Goal: Transaction & Acquisition: Purchase product/service

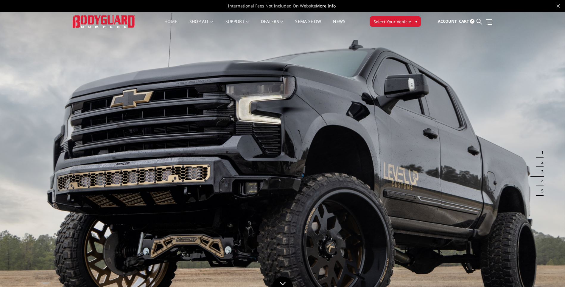
click at [400, 22] on span "Select Your Vehicle" at bounding box center [393, 21] width 38 height 6
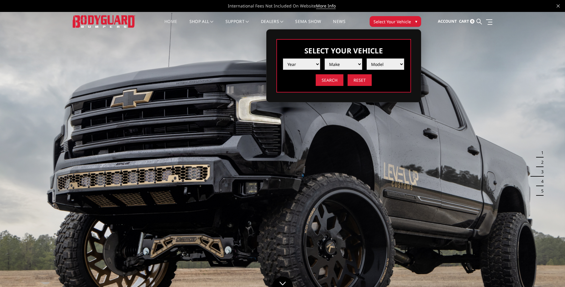
click at [311, 63] on select "Year [DATE] 2024 2023 2022 2021 2020 2019 2018 2017 2016 2015 2014 2013 2012 20…" at bounding box center [302, 63] width 38 height 11
select select "yr_2025"
click at [283, 58] on select "Year [DATE] 2024 2023 2022 2021 2020 2019 2018 2017 2016 2015 2014 2013 2012 20…" at bounding box center [302, 63] width 38 height 11
drag, startPoint x: 332, startPoint y: 71, endPoint x: 347, endPoint y: 64, distance: 15.6
click at [347, 64] on select "Make Chevrolet Ford GMC Ram Toyota" at bounding box center [344, 63] width 38 height 11
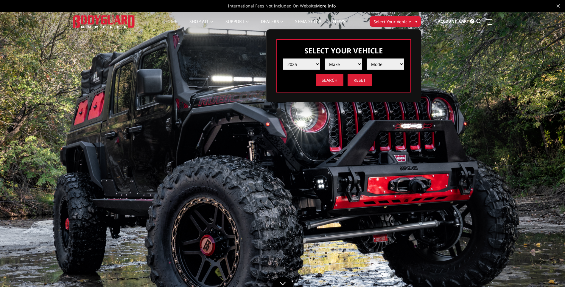
select select "mk_gmc"
click at [325, 58] on select "Make Chevrolet Ford GMC Ram Toyota" at bounding box center [344, 63] width 38 height 11
drag, startPoint x: 369, startPoint y: 73, endPoint x: 375, endPoint y: 64, distance: 10.6
click at [375, 64] on select "Model Sierra 1500 Sierra 2500 / 3500" at bounding box center [386, 63] width 38 height 11
select select "md_sierra-2500-3500"
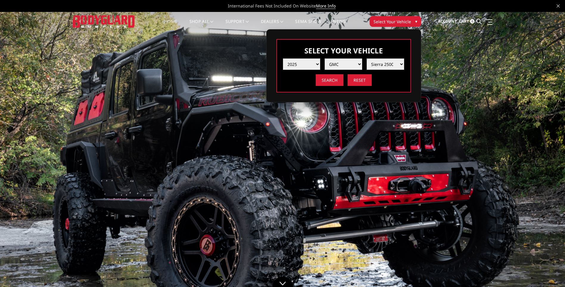
click at [367, 58] on select "Model Sierra 1500 Sierra 2500 / 3500" at bounding box center [386, 63] width 38 height 11
click at [333, 81] on input "Search" at bounding box center [330, 80] width 28 height 12
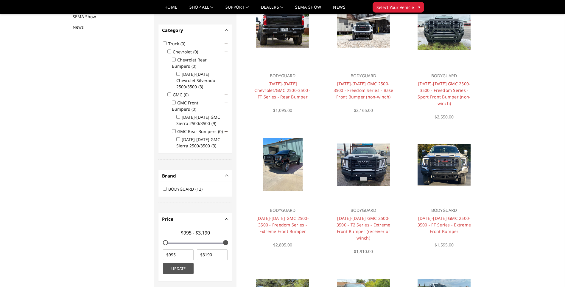
scroll to position [48, 0]
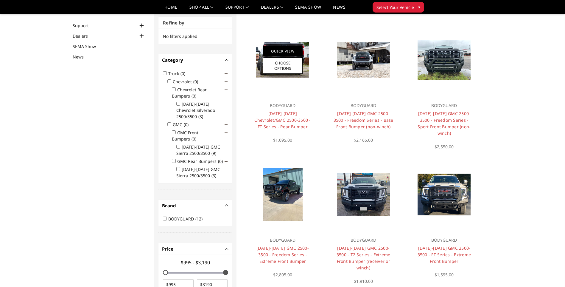
click at [290, 51] on link "Quick View" at bounding box center [283, 51] width 40 height 10
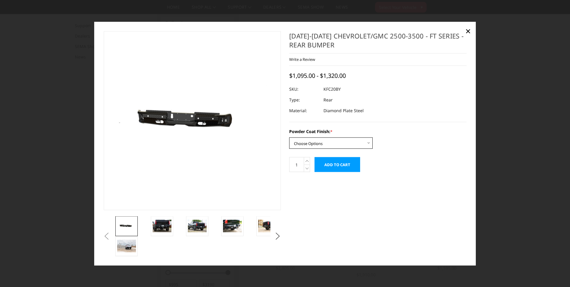
click at [326, 145] on select "Choose Options Bare Metal Gloss Black Powder Coat Textured Black Powder Coat" at bounding box center [330, 142] width 83 height 11
click at [167, 227] on img at bounding box center [162, 225] width 19 height 13
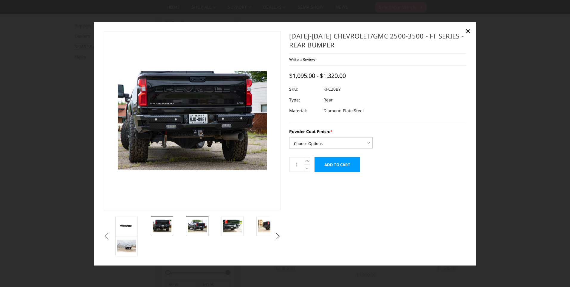
click at [191, 225] on img at bounding box center [197, 225] width 19 height 13
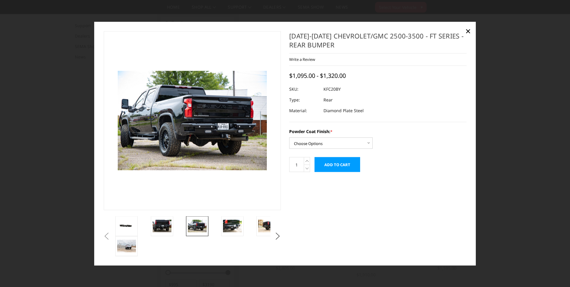
click at [220, 222] on li at bounding box center [237, 226] width 35 height 20
click at [227, 224] on img at bounding box center [232, 225] width 19 height 13
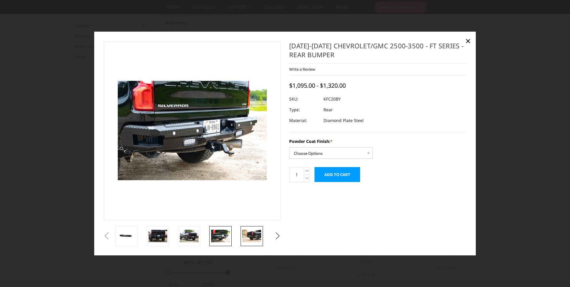
click at [254, 236] on img at bounding box center [251, 235] width 19 height 13
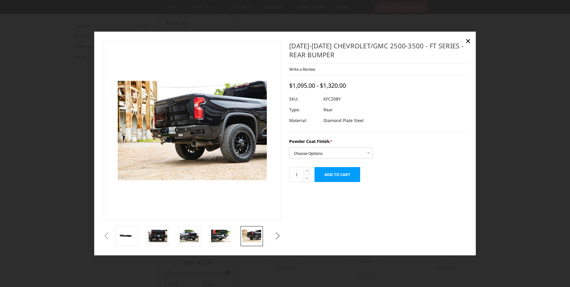
click at [277, 235] on button "Next" at bounding box center [277, 235] width 9 height 9
click at [255, 236] on img at bounding box center [251, 235] width 19 height 13
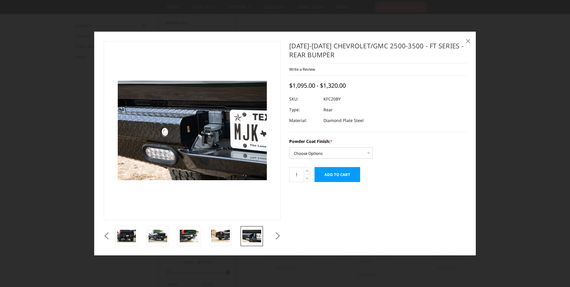
click at [471, 41] on link "×" at bounding box center [468, 41] width 10 height 10
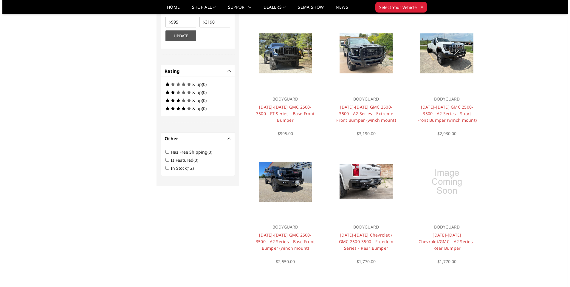
scroll to position [346, 0]
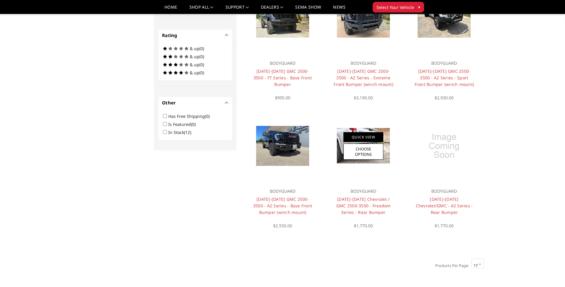
click at [369, 138] on link "Quick View" at bounding box center [364, 137] width 40 height 10
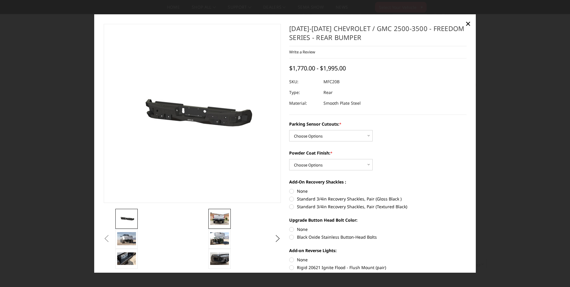
click at [220, 213] on img at bounding box center [219, 218] width 19 height 13
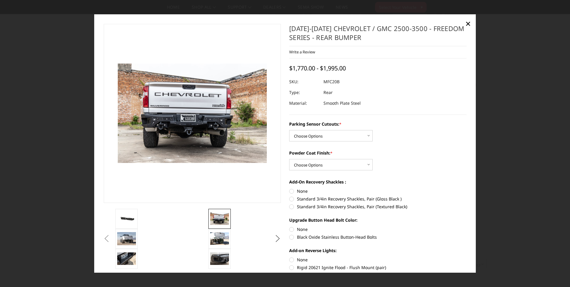
click at [274, 236] on button "Next" at bounding box center [277, 238] width 9 height 9
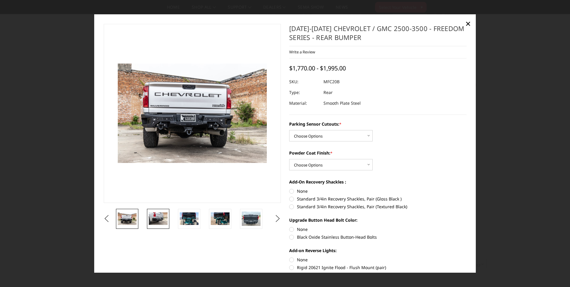
click at [151, 220] on img at bounding box center [158, 218] width 19 height 13
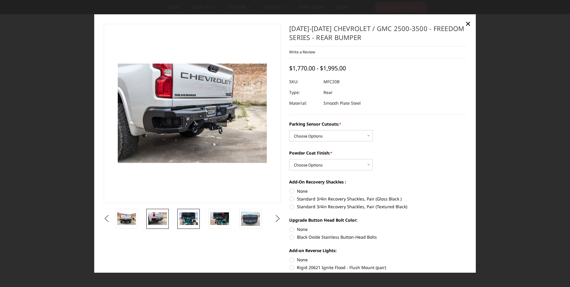
click at [189, 215] on img at bounding box center [188, 218] width 19 height 13
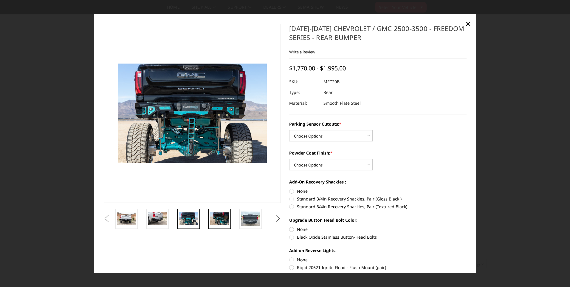
click at [215, 219] on img at bounding box center [219, 218] width 19 height 13
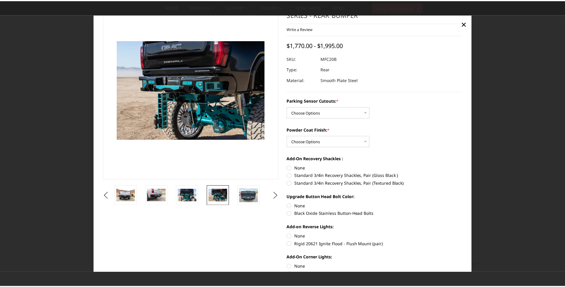
scroll to position [0, 0]
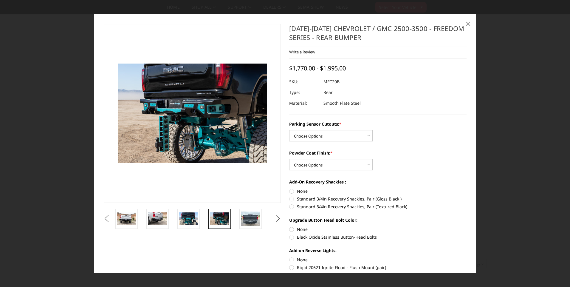
click at [471, 20] on link "×" at bounding box center [468, 24] width 10 height 10
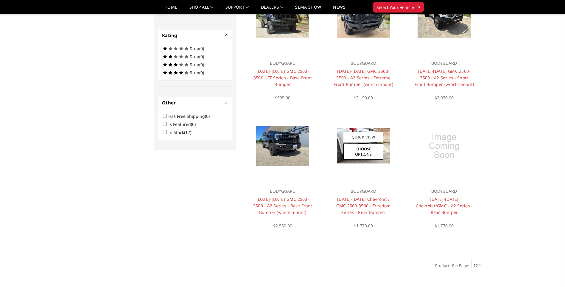
click at [337, 137] on img at bounding box center [363, 145] width 53 height 35
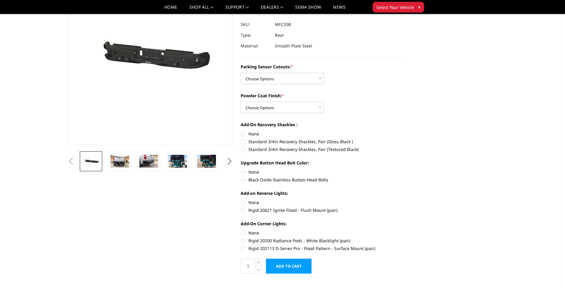
scroll to position [80, 0]
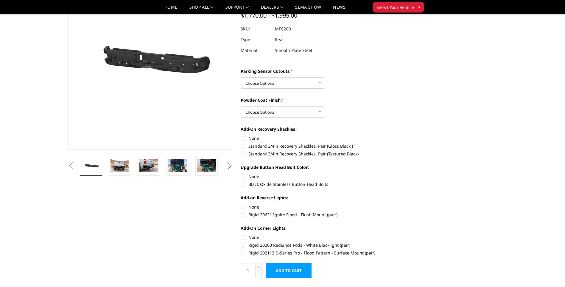
click at [243, 215] on label "Rigid 20621 Ignite Flood - Flush Mount (pair)" at bounding box center [323, 214] width 164 height 6
click at [405, 204] on input "Rigid 20621 Ignite Flood - Flush Mount (pair)" at bounding box center [405, 204] width 0 height 0
radio input "true"
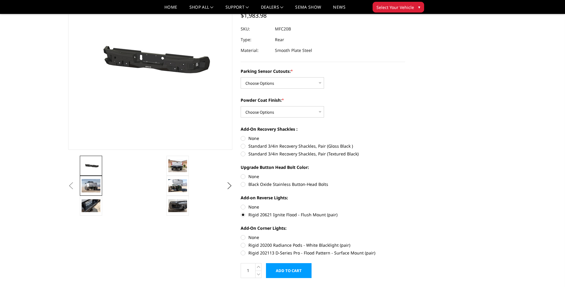
click at [97, 187] on img at bounding box center [91, 185] width 19 height 13
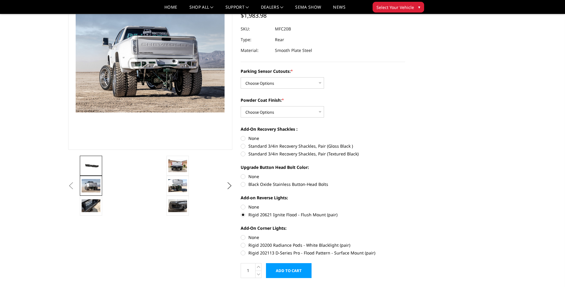
scroll to position [63, 0]
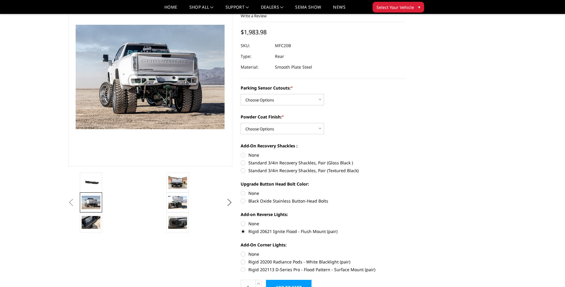
click at [90, 211] on link at bounding box center [91, 202] width 22 height 20
click at [96, 225] on img at bounding box center [91, 222] width 19 height 13
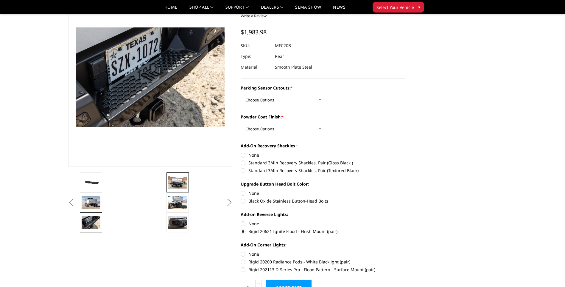
click at [184, 187] on img at bounding box center [177, 182] width 19 height 13
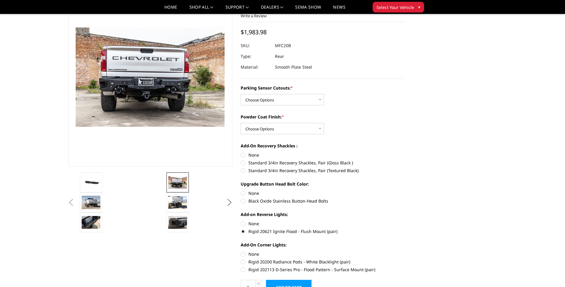
click at [227, 200] on button "Next" at bounding box center [229, 202] width 9 height 9
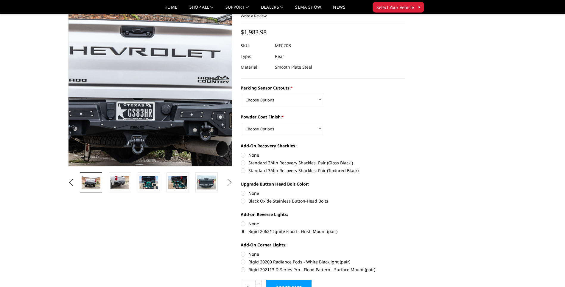
click at [154, 25] on img at bounding box center [145, 99] width 381 height 254
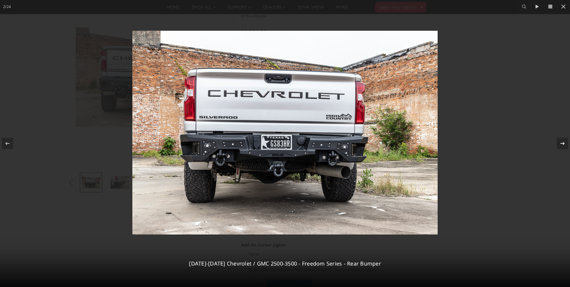
click at [562, 142] on icon at bounding box center [562, 143] width 7 height 7
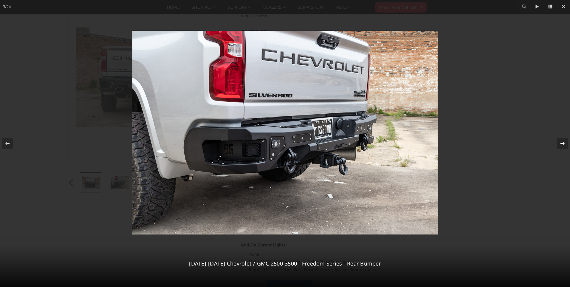
click at [562, 142] on icon at bounding box center [562, 143] width 7 height 7
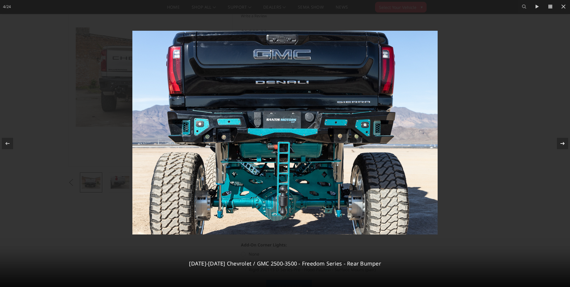
click at [562, 142] on icon at bounding box center [562, 143] width 7 height 7
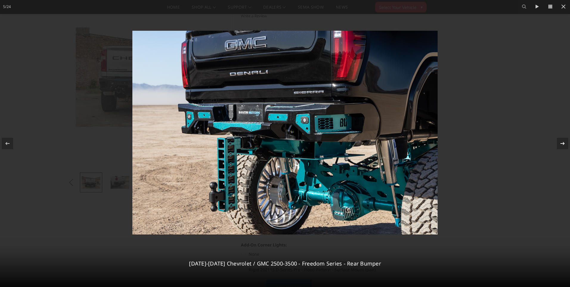
click at [562, 142] on icon at bounding box center [562, 143] width 7 height 7
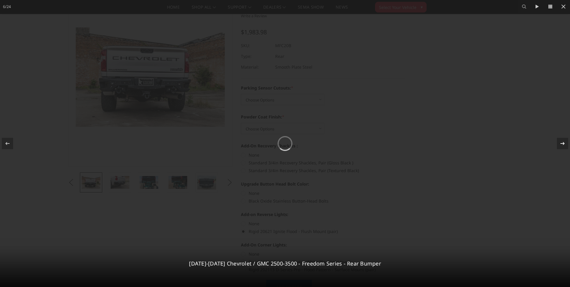
click at [562, 142] on div "6 / 24 2020-2025 Chevrolet / GMC 2500-3500 - Freedom Series - Rear Bumper" at bounding box center [285, 143] width 570 height 287
